Goal: Navigation & Orientation: Find specific page/section

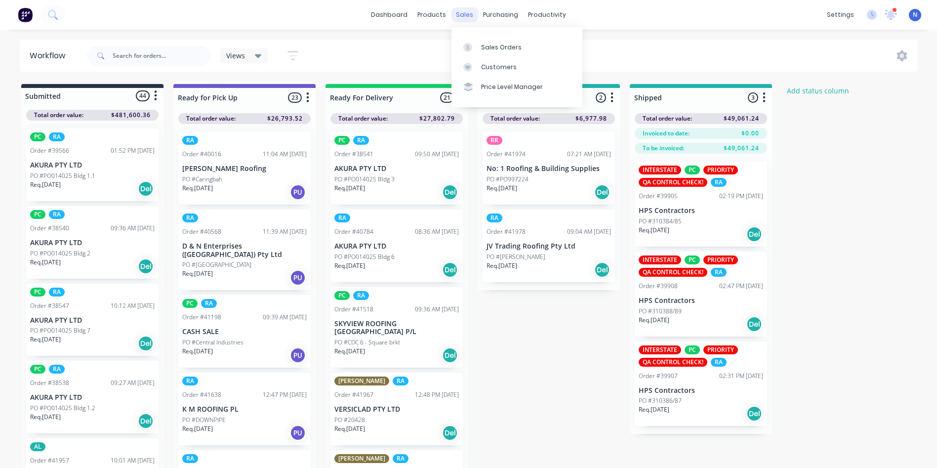
click at [461, 17] on div "sales" at bounding box center [464, 14] width 27 height 15
click at [481, 44] on div "Sales Orders" at bounding box center [501, 47] width 40 height 9
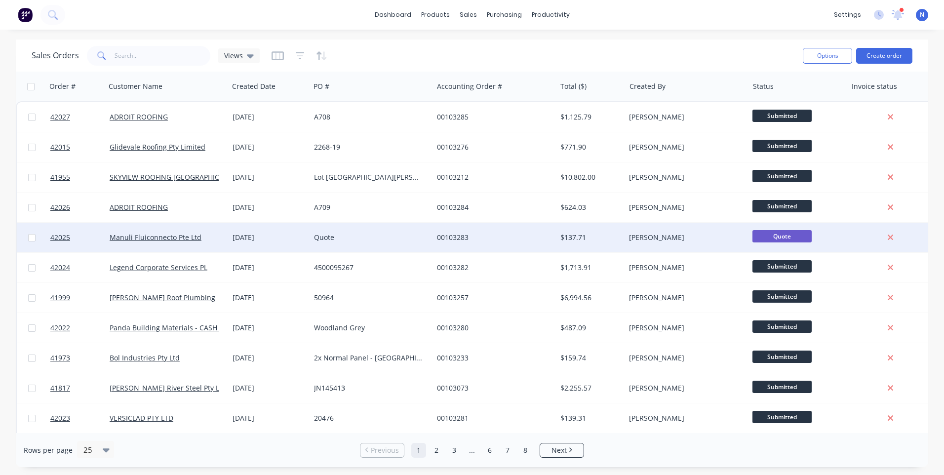
click at [432, 236] on div "Quote" at bounding box center [371, 238] width 123 height 30
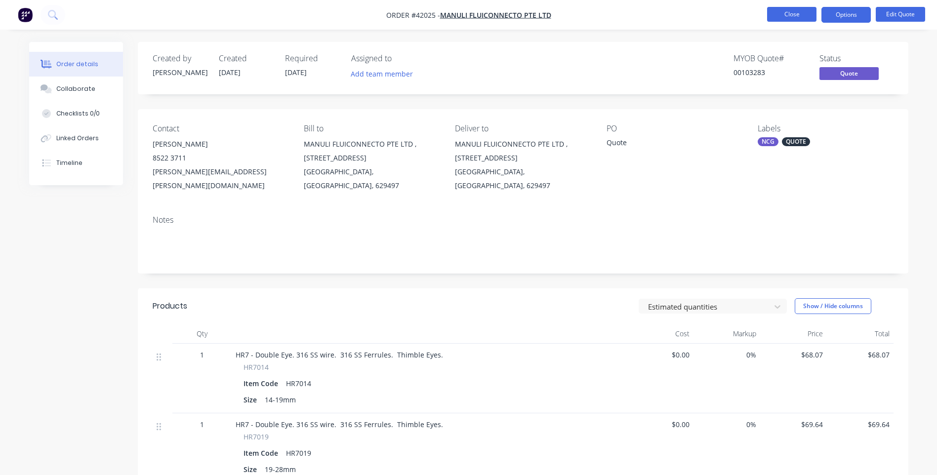
click at [775, 12] on button "Close" at bounding box center [791, 14] width 49 height 15
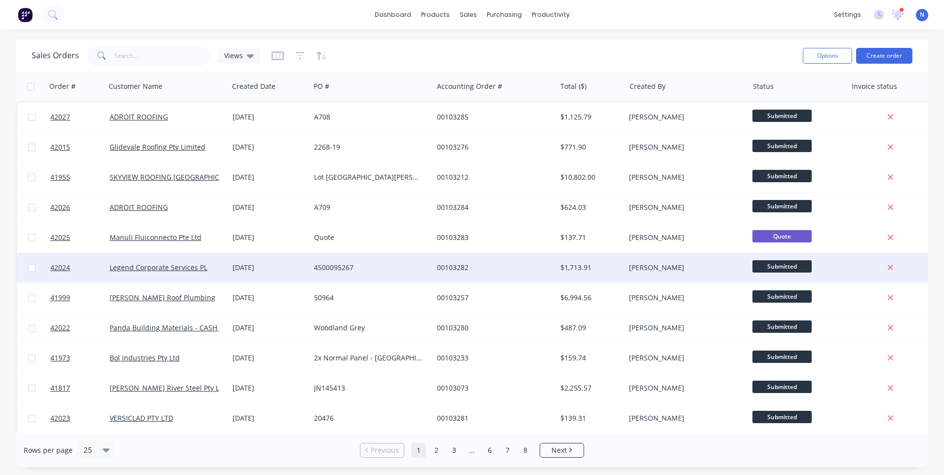
click at [431, 272] on div "4500095267" at bounding box center [371, 268] width 123 height 30
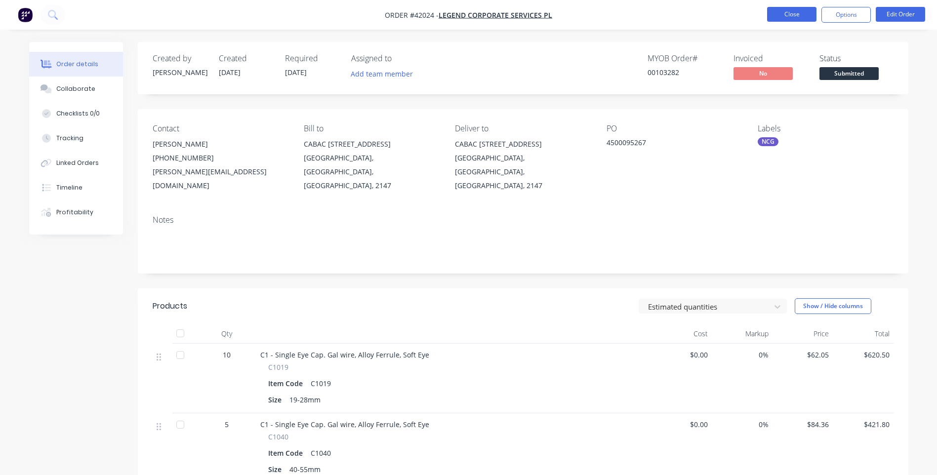
click at [782, 15] on button "Close" at bounding box center [791, 14] width 49 height 15
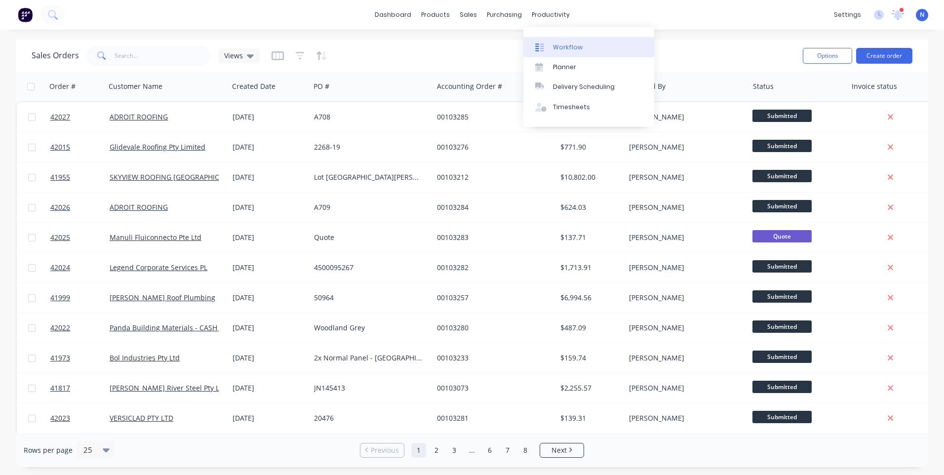
click at [567, 50] on div "Workflow" at bounding box center [568, 47] width 30 height 9
